Goal: Check status: Check status

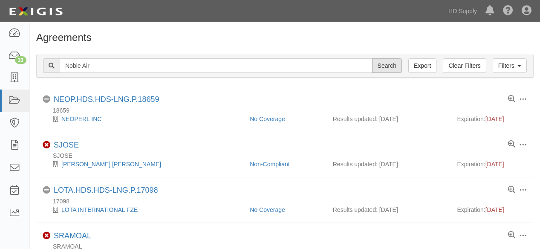
type input "Noble Air"
click at [384, 64] on input "Search" at bounding box center [387, 65] width 30 height 15
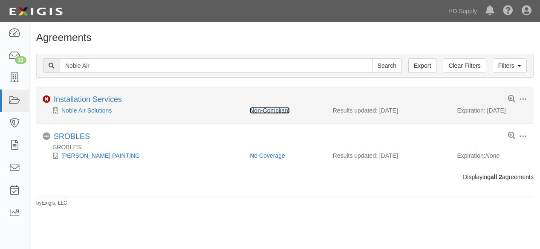
click at [264, 109] on link "Non-Compliant" at bounding box center [270, 110] width 40 height 7
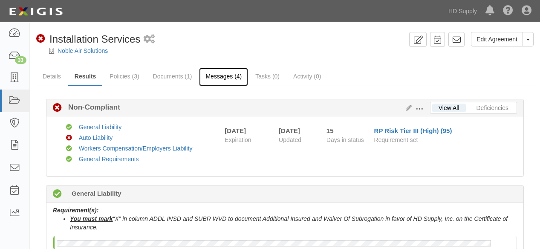
click at [218, 74] on link "Messages (4)" at bounding box center [223, 77] width 49 height 18
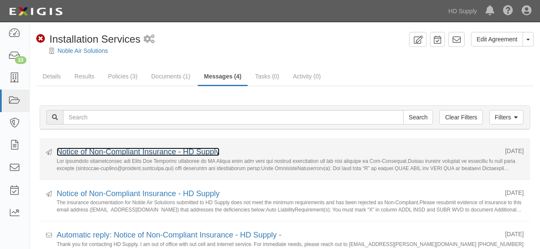
click at [165, 151] on link "Notice of Non-Compliant Insurance - HD Supply" at bounding box center [138, 152] width 163 height 9
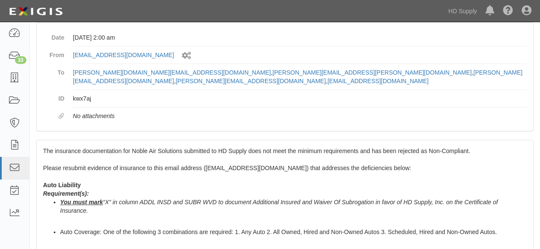
scroll to position [95, 0]
